Goal: Task Accomplishment & Management: Use online tool/utility

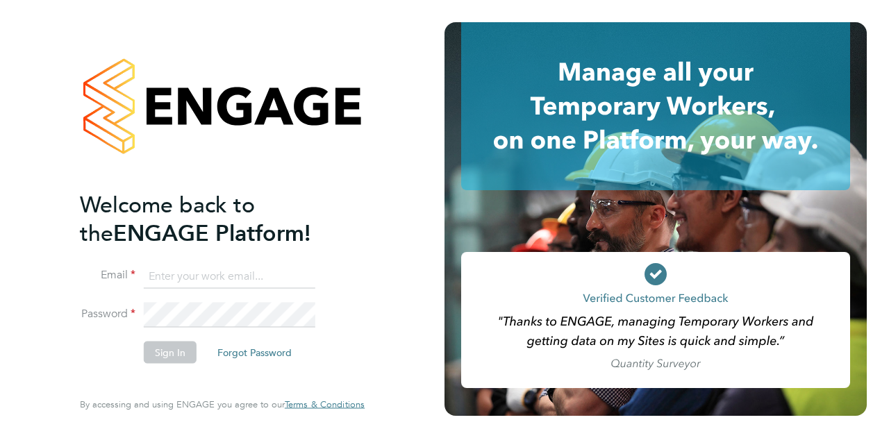
type input "[EMAIL_ADDRESS][PERSON_NAME][PERSON_NAME][DOMAIN_NAME]"
click at [367, 215] on div "Welcome back to the ENGAGE Platform! Email mark.briggs@wates.co.uk Password Sig…" at bounding box center [222, 219] width 340 height 438
click at [176, 349] on button "Sign In" at bounding box center [170, 352] width 53 height 22
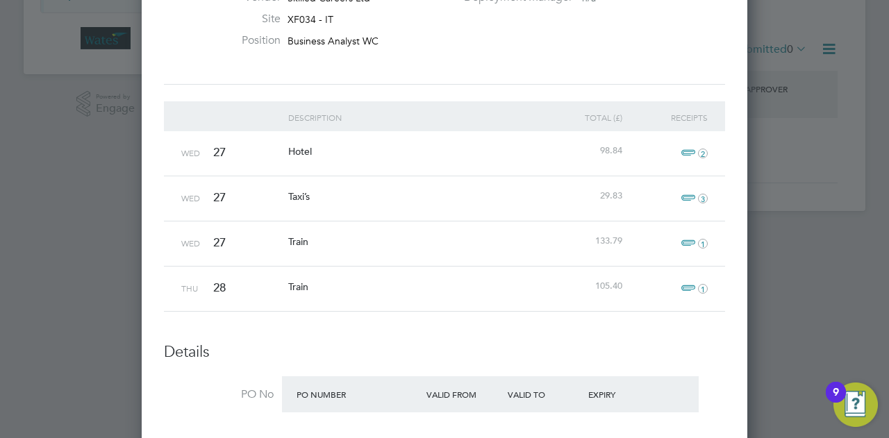
scroll to position [273, 0]
click at [693, 148] on span "2" at bounding box center [692, 151] width 31 height 17
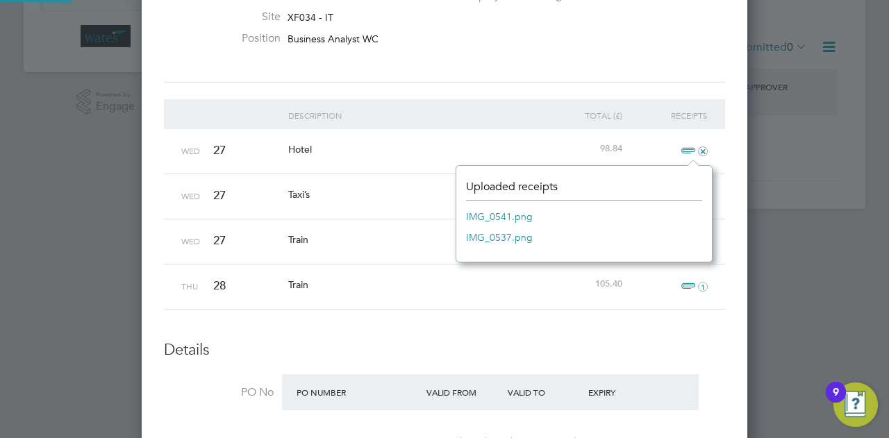
scroll to position [17, 31]
click at [517, 213] on link "IMG_0541.png" at bounding box center [499, 216] width 67 height 21
click at [510, 238] on link "IMG_0537.png" at bounding box center [499, 237] width 67 height 21
click at [413, 184] on div "Taxi’s" at bounding box center [413, 194] width 256 height 40
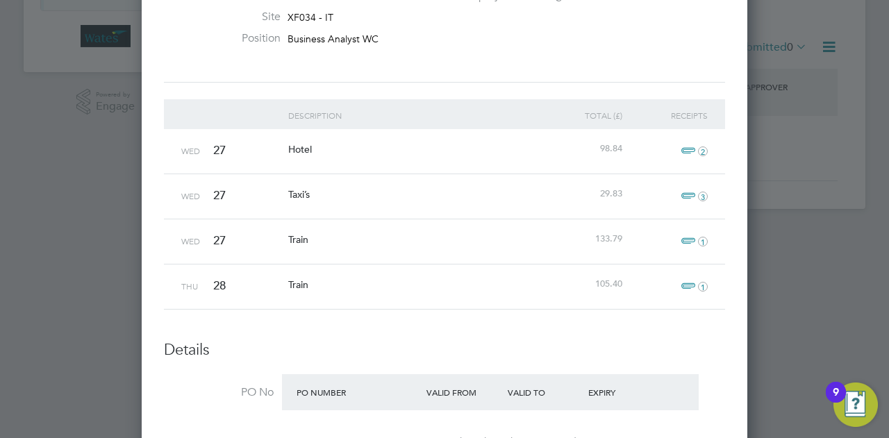
click at [692, 194] on span "3" at bounding box center [692, 196] width 31 height 17
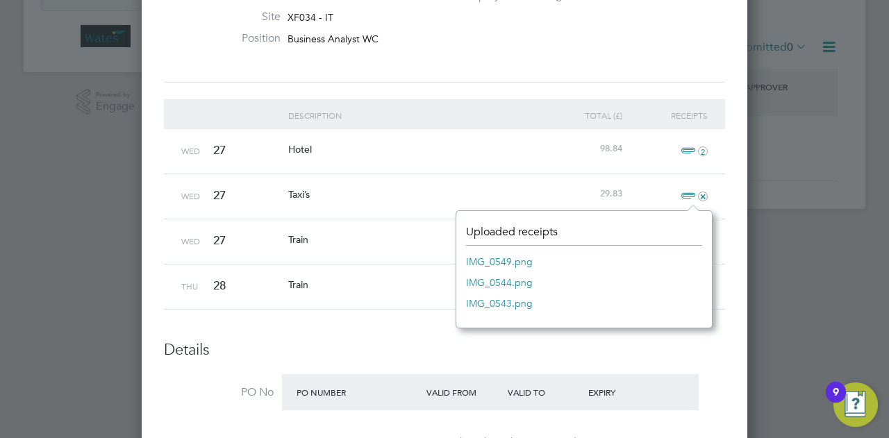
click at [515, 262] on link "IMG_0549.png" at bounding box center [499, 262] width 67 height 21
click at [497, 282] on link "IMG_0544.png" at bounding box center [499, 282] width 67 height 21
click at [479, 302] on link "IMG_0543.png" at bounding box center [499, 303] width 67 height 21
click at [499, 281] on link "IMG_0544.png" at bounding box center [499, 282] width 67 height 21
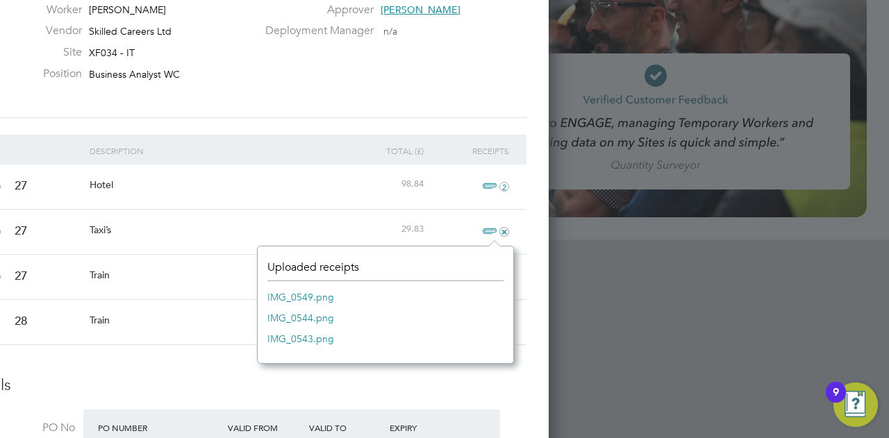
scroll to position [200, 0]
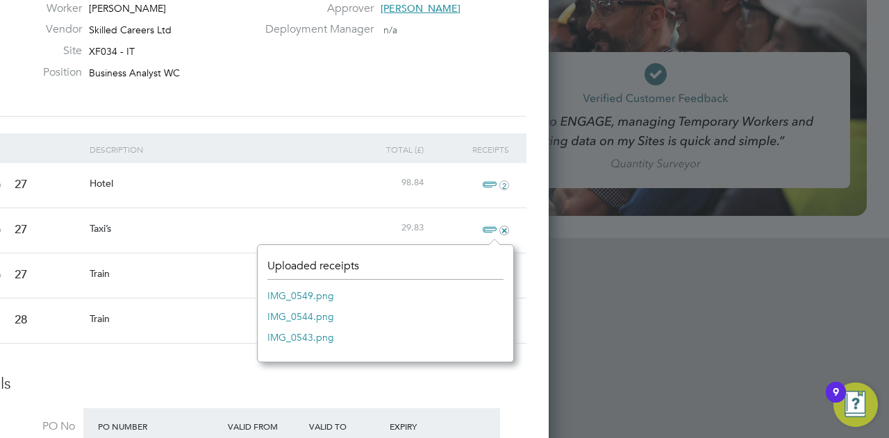
click at [320, 293] on link "IMG_0549.png" at bounding box center [301, 296] width 67 height 21
click at [329, 318] on link "IMG_0544.png" at bounding box center [301, 316] width 67 height 21
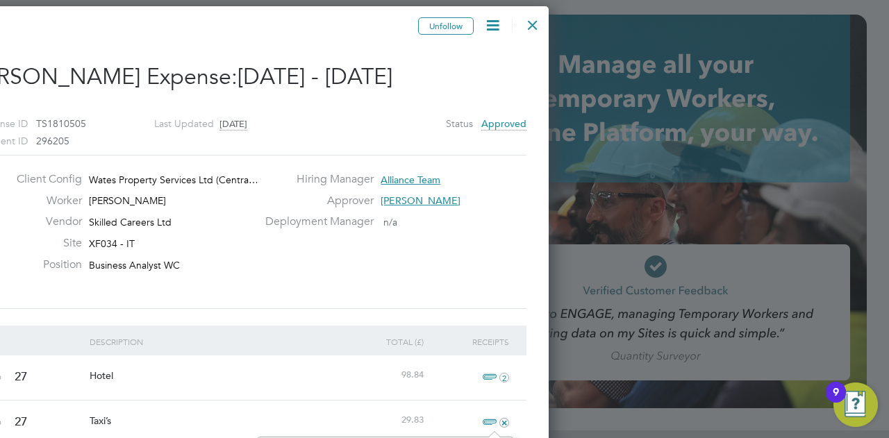
scroll to position [6, 0]
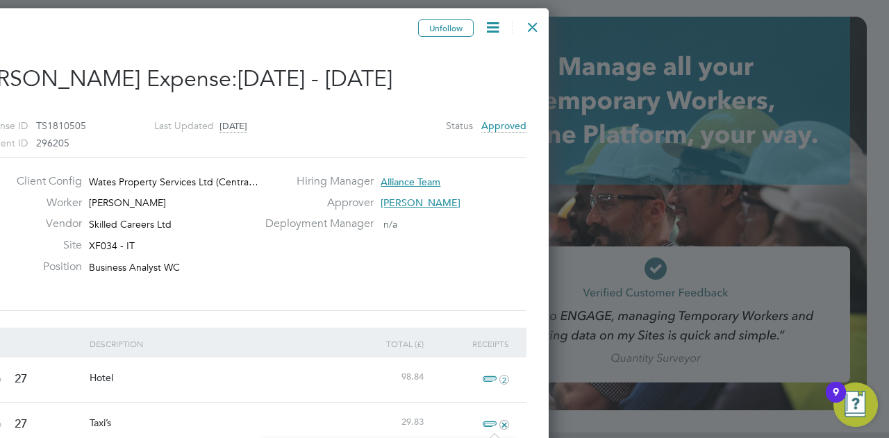
click at [530, 28] on div at bounding box center [532, 23] width 25 height 25
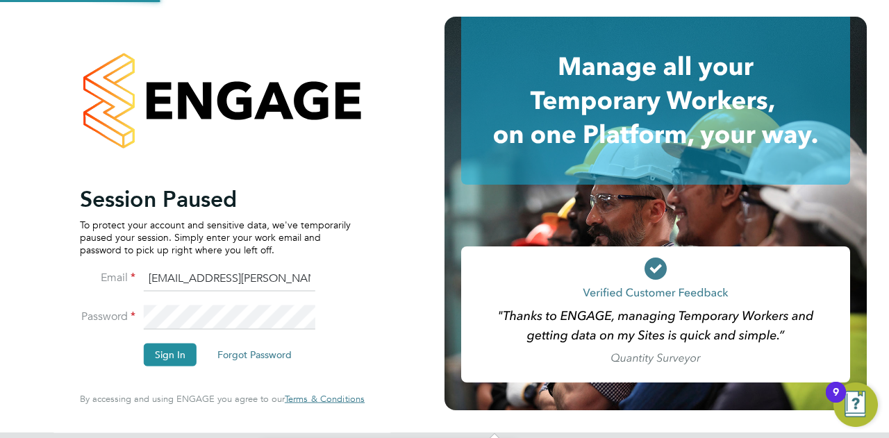
scroll to position [0, 0]
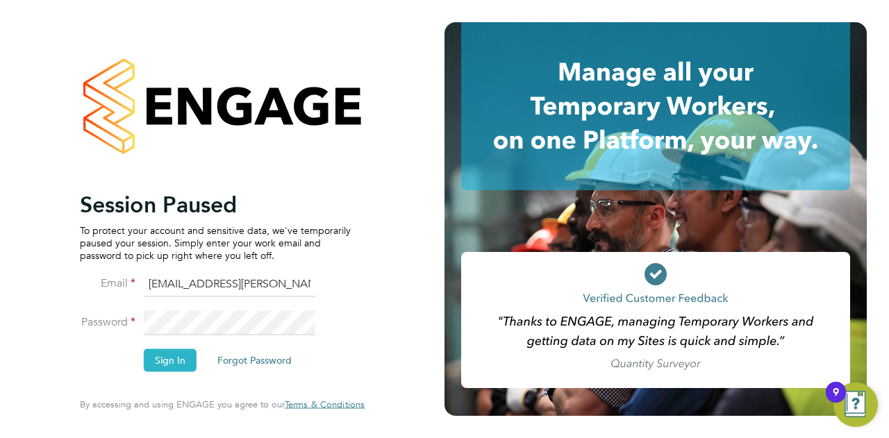
click at [170, 354] on button "Sign In" at bounding box center [170, 360] width 53 height 22
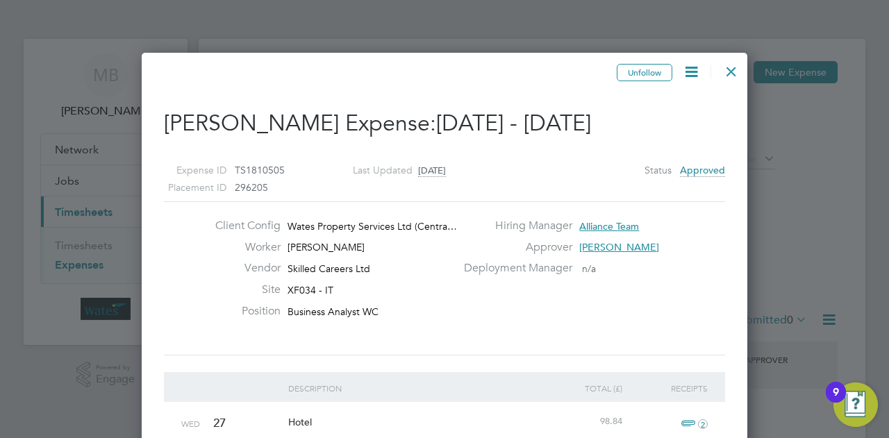
click at [737, 69] on div at bounding box center [731, 68] width 25 height 25
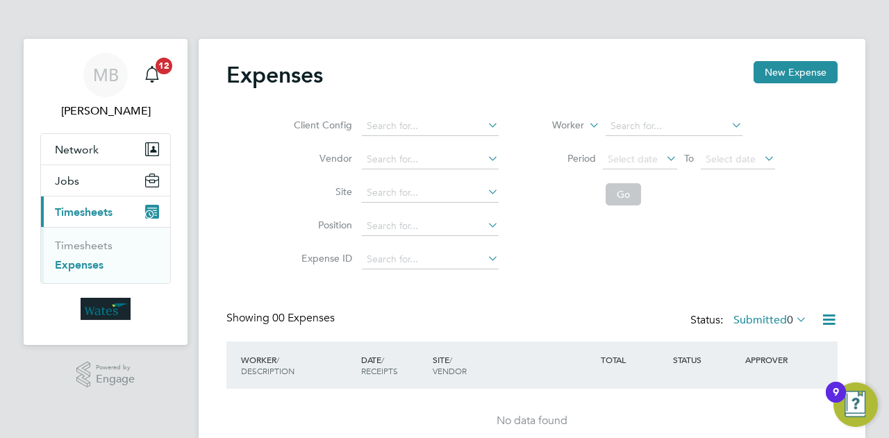
click at [90, 263] on link "Expenses" at bounding box center [79, 264] width 49 height 13
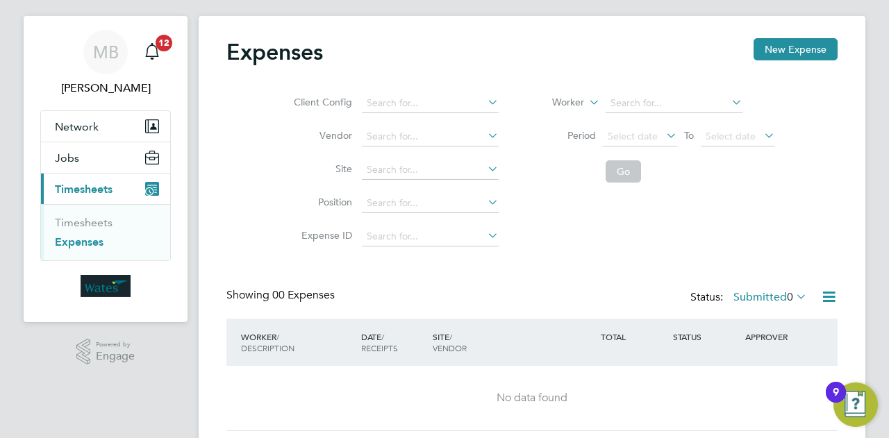
scroll to position [22, 0]
click at [83, 220] on link "Timesheets" at bounding box center [84, 223] width 58 height 13
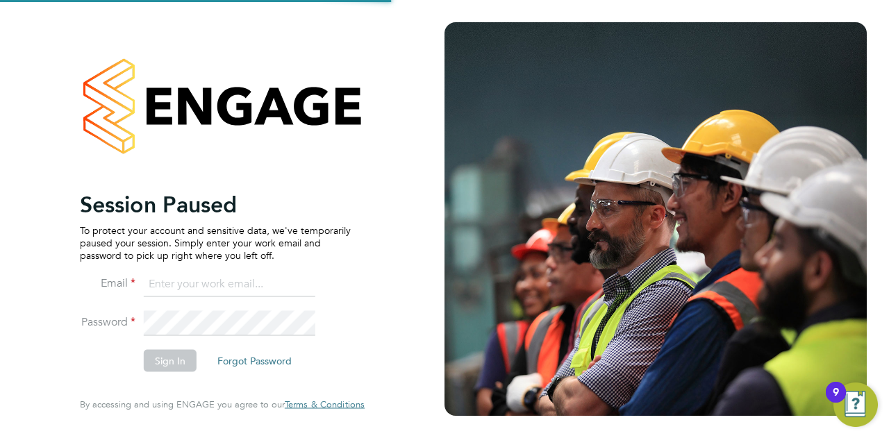
type input "[EMAIL_ADDRESS][PERSON_NAME][PERSON_NAME][DOMAIN_NAME]"
